Goal: Book appointment/travel/reservation

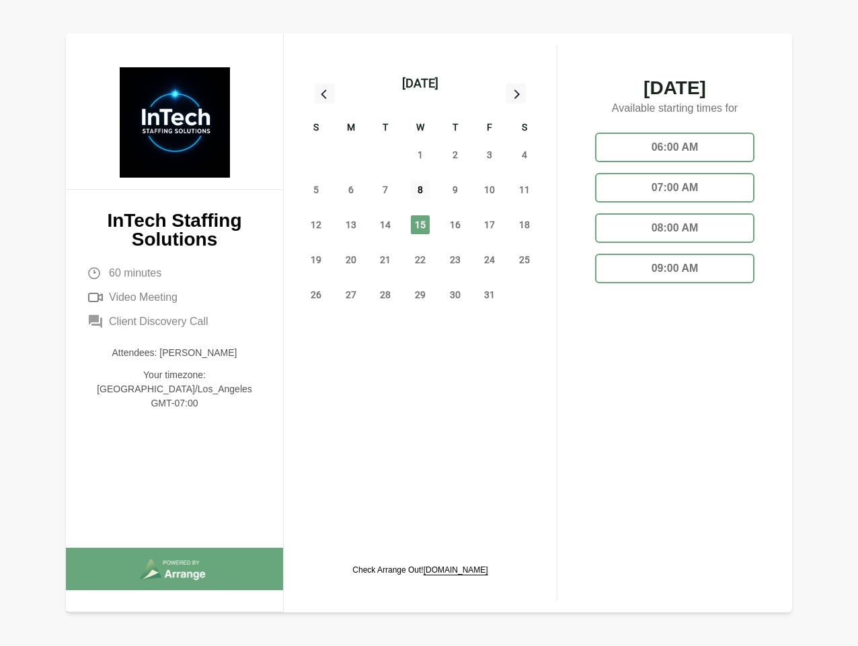
click at [420, 192] on span "8" at bounding box center [420, 189] width 19 height 19
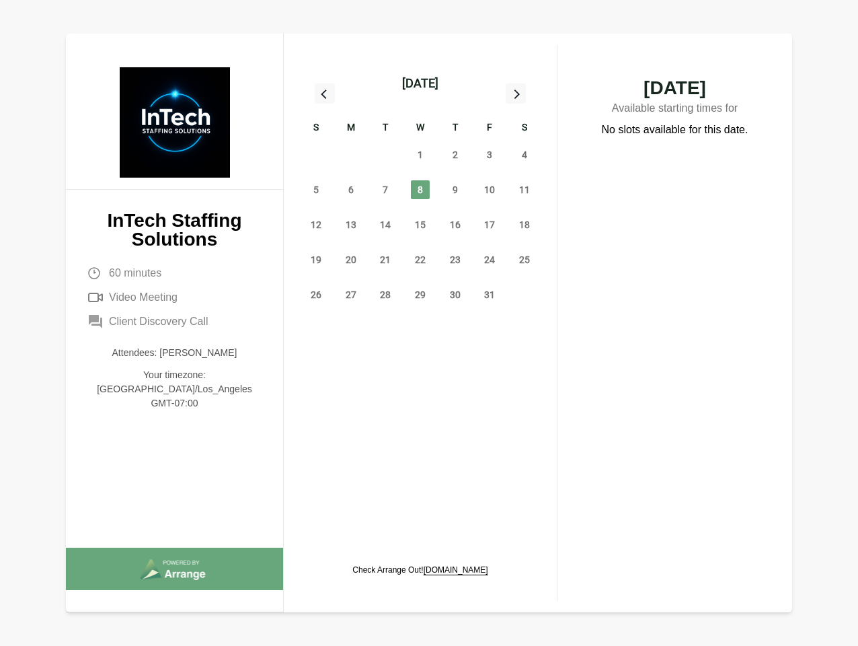
click at [420, 83] on div "[DATE]" at bounding box center [420, 83] width 36 height 19
click at [316, 155] on div "28" at bounding box center [316, 154] width 35 height 35
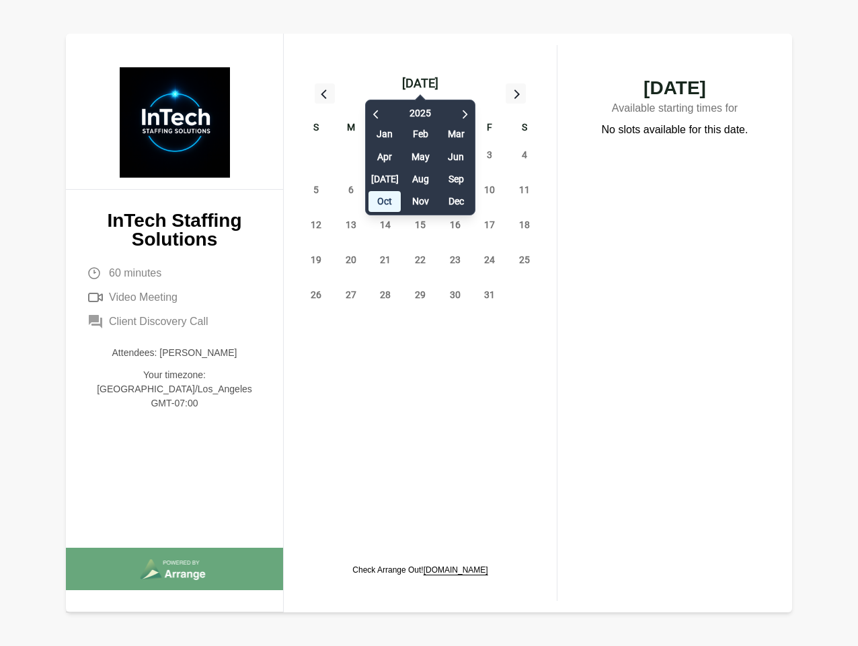
click at [351, 155] on div "29" at bounding box center [351, 154] width 35 height 35
click at [385, 155] on div "[DATE] Feb Mar Apr May Jun [DATE] Aug Sep Oct Nov Dec" at bounding box center [420, 154] width 110 height 122
click at [420, 155] on div "[DATE] Feb Mar Apr May Jun [DATE] Aug Sep Oct Nov Dec" at bounding box center [420, 154] width 110 height 122
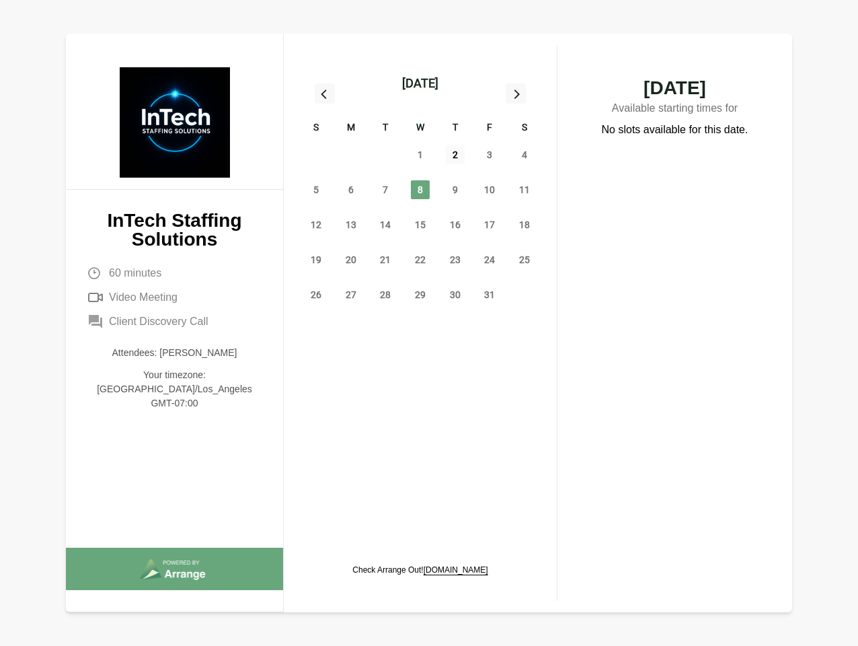
click at [455, 155] on span "2" at bounding box center [455, 154] width 19 height 19
click at [490, 155] on span "3" at bounding box center [489, 154] width 19 height 19
click at [525, 155] on span "4" at bounding box center [524, 154] width 19 height 19
click at [316, 190] on span "5" at bounding box center [316, 189] width 19 height 19
